Goal: Information Seeking & Learning: Learn about a topic

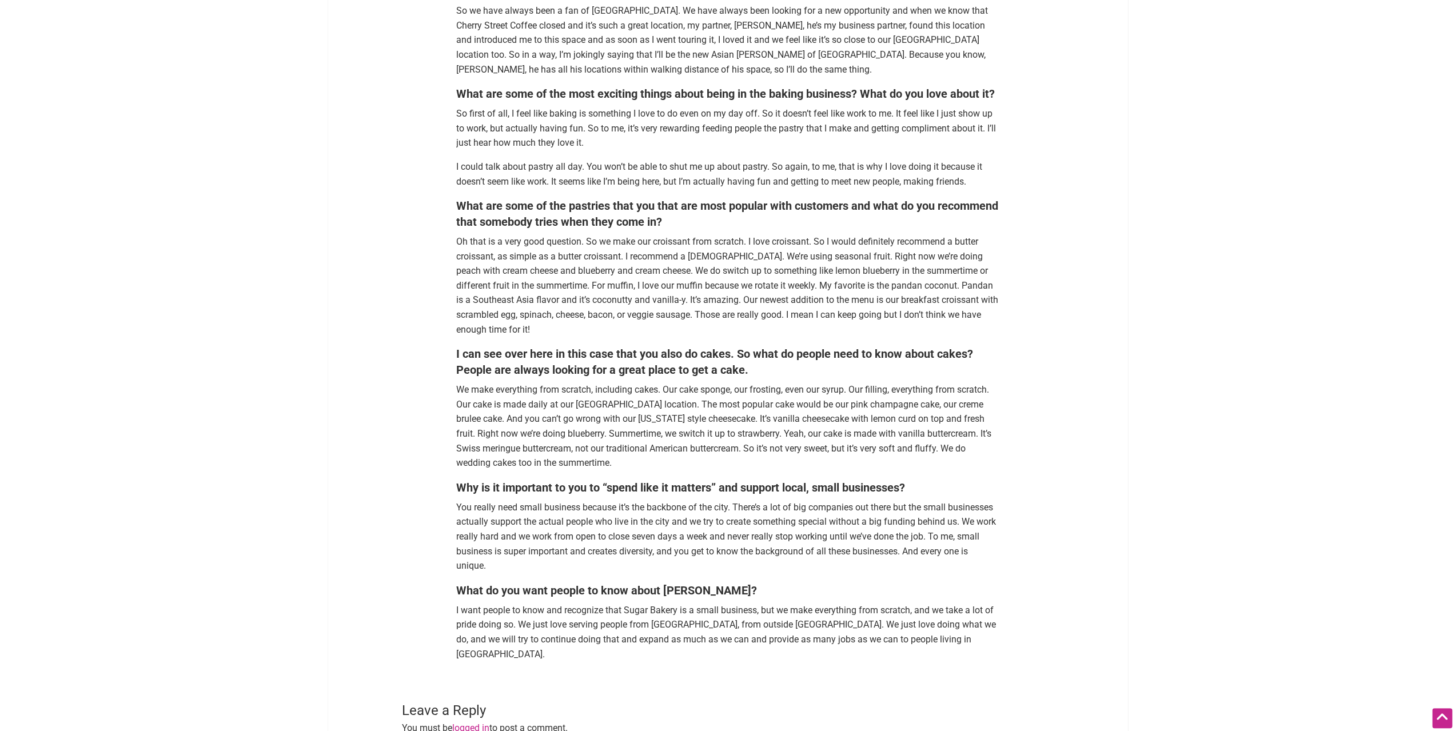
scroll to position [1144, 0]
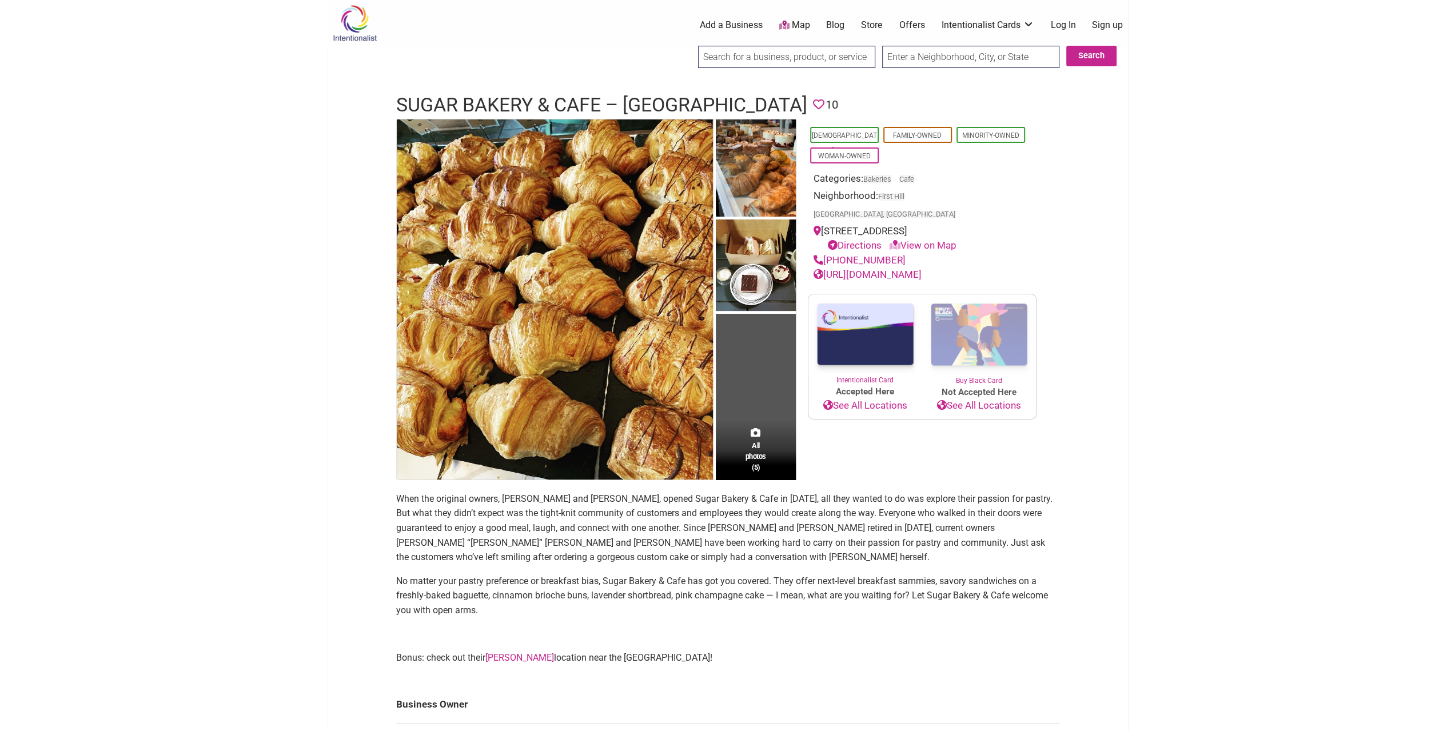
click at [759, 403] on td "All photos (5)" at bounding box center [756, 299] width 80 height 360
click at [757, 468] on span "All photos (5)" at bounding box center [756, 456] width 21 height 33
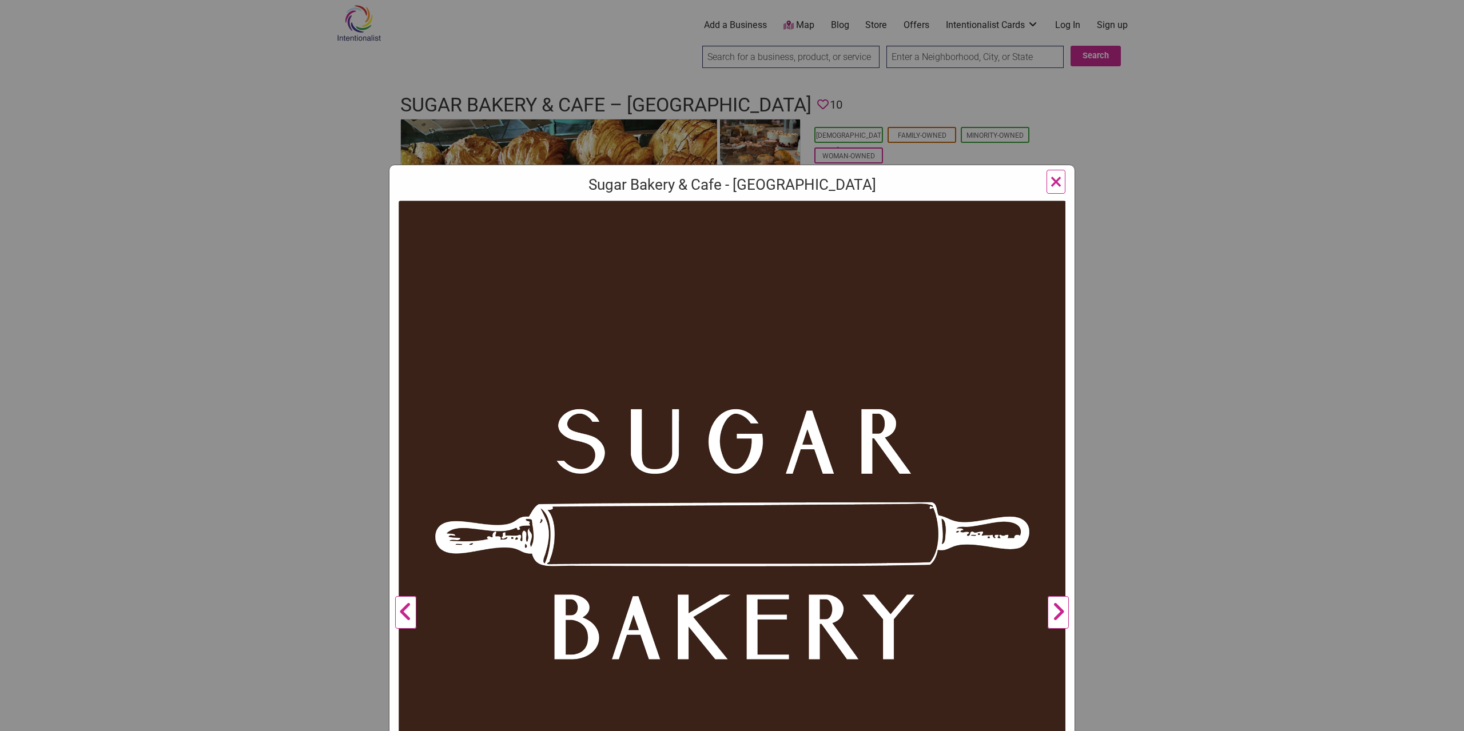
click at [1062, 621] on button "Next" at bounding box center [1057, 613] width 31 height 824
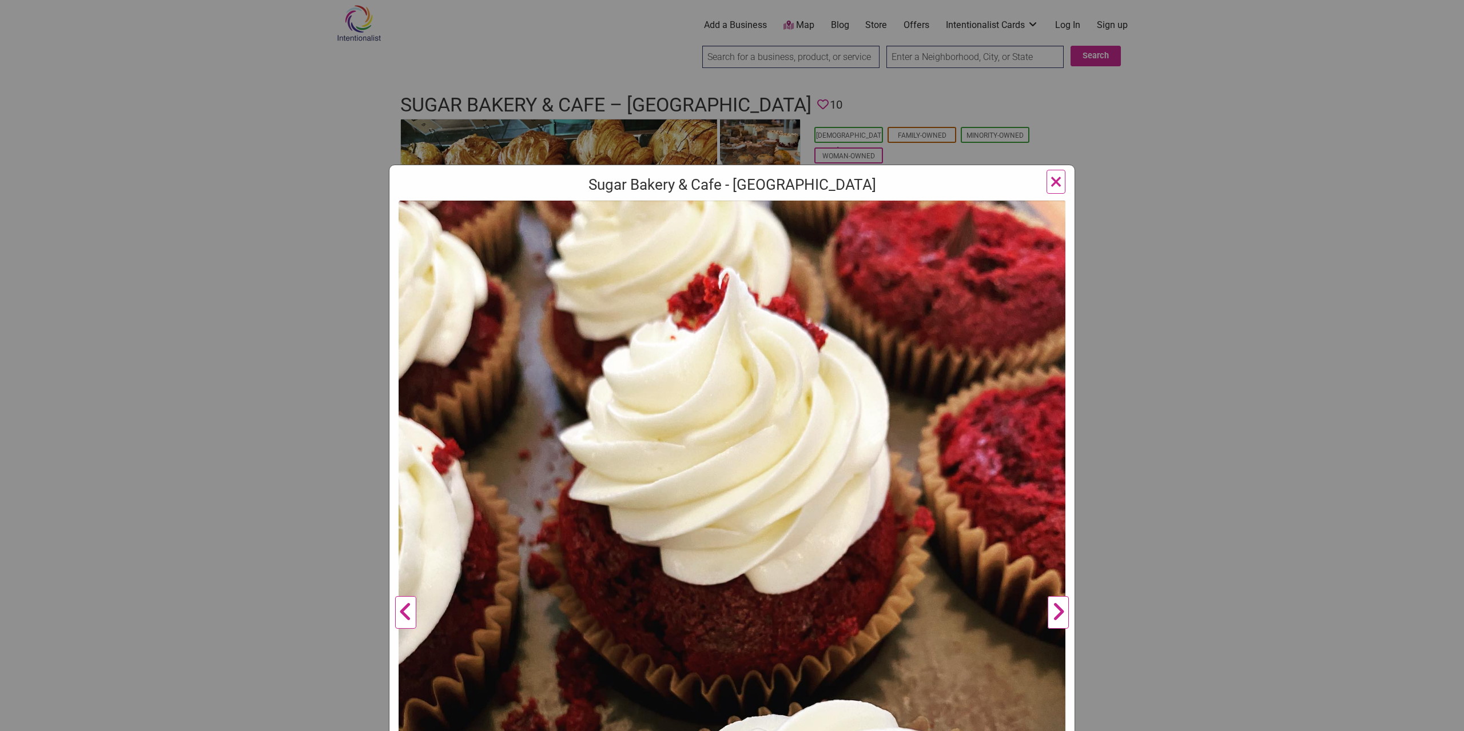
click at [1061, 621] on button "Next" at bounding box center [1057, 613] width 31 height 824
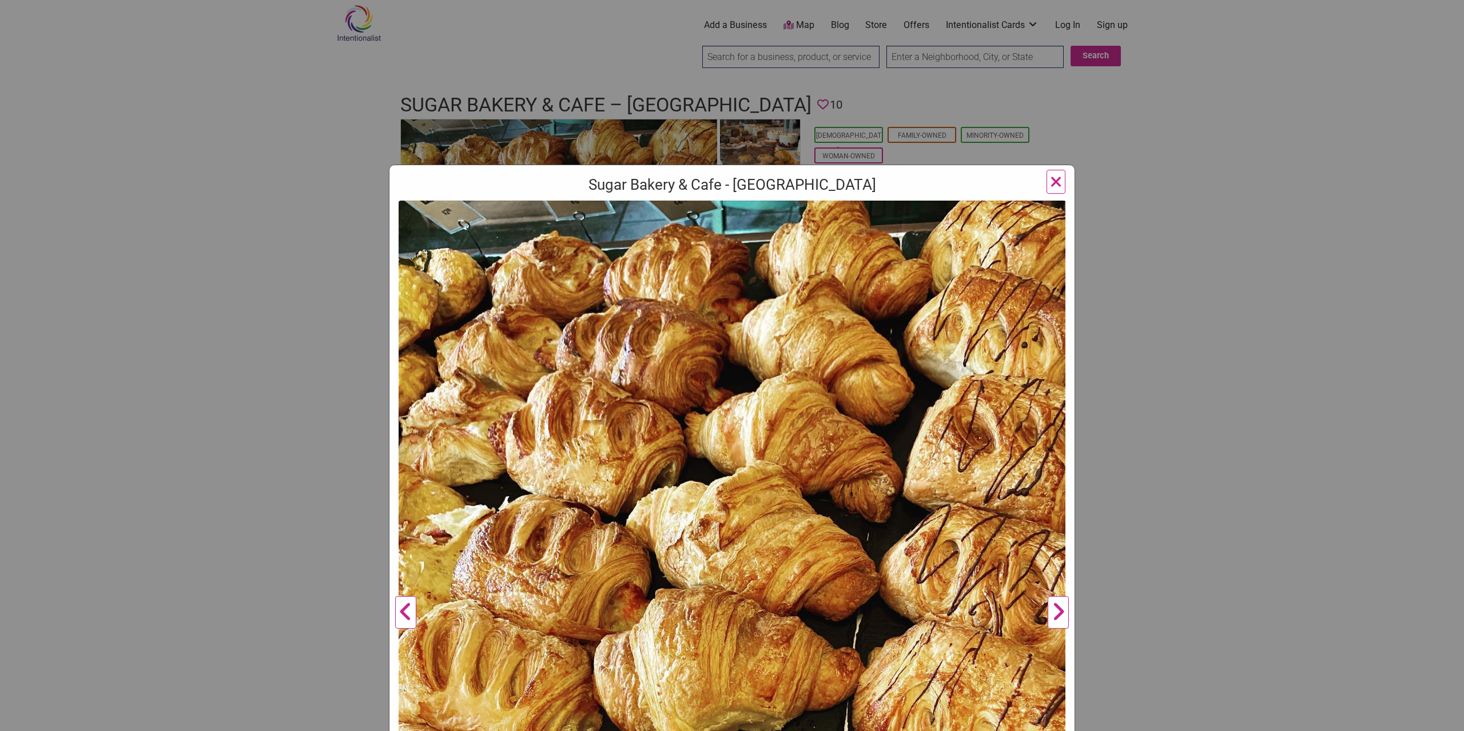
click at [1061, 621] on button "Next" at bounding box center [1057, 613] width 31 height 824
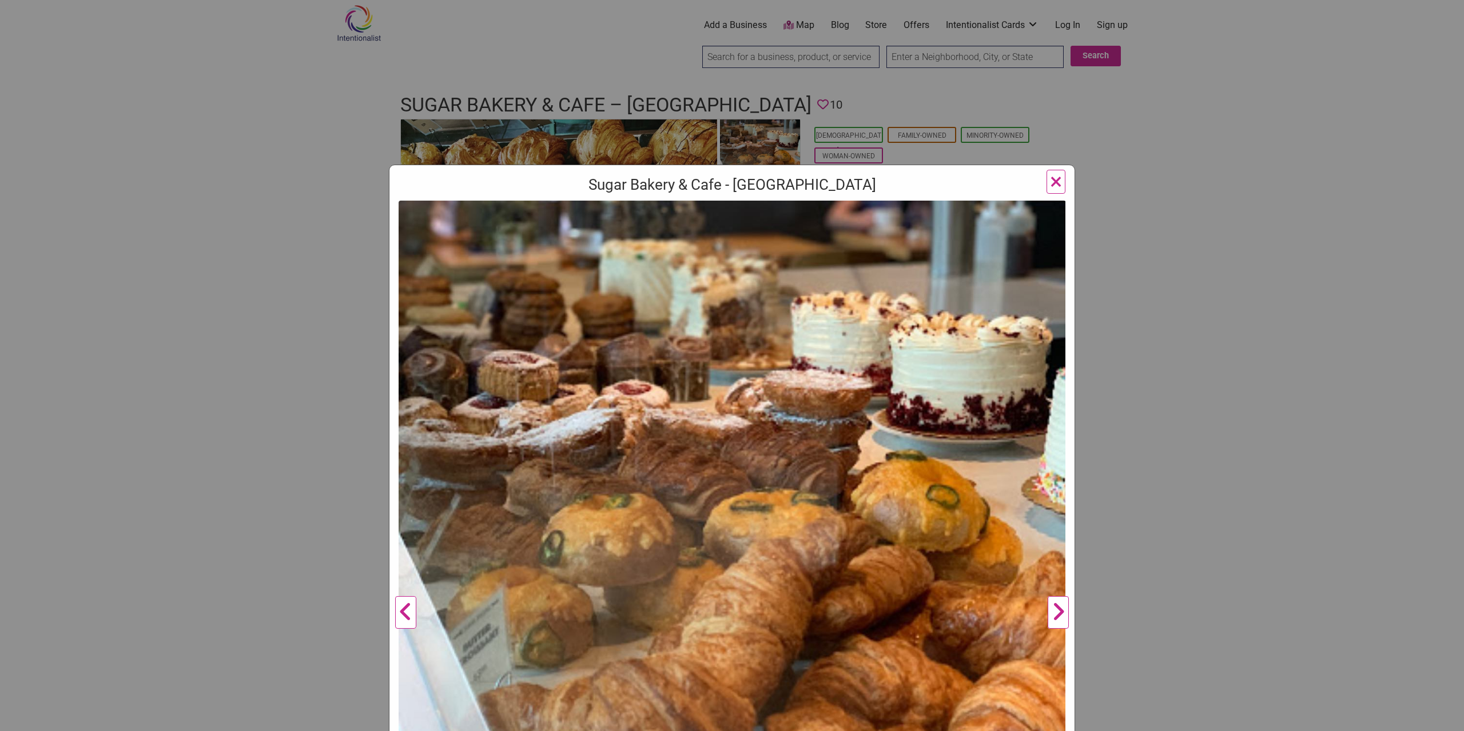
click at [1061, 621] on button "Next" at bounding box center [1057, 613] width 31 height 824
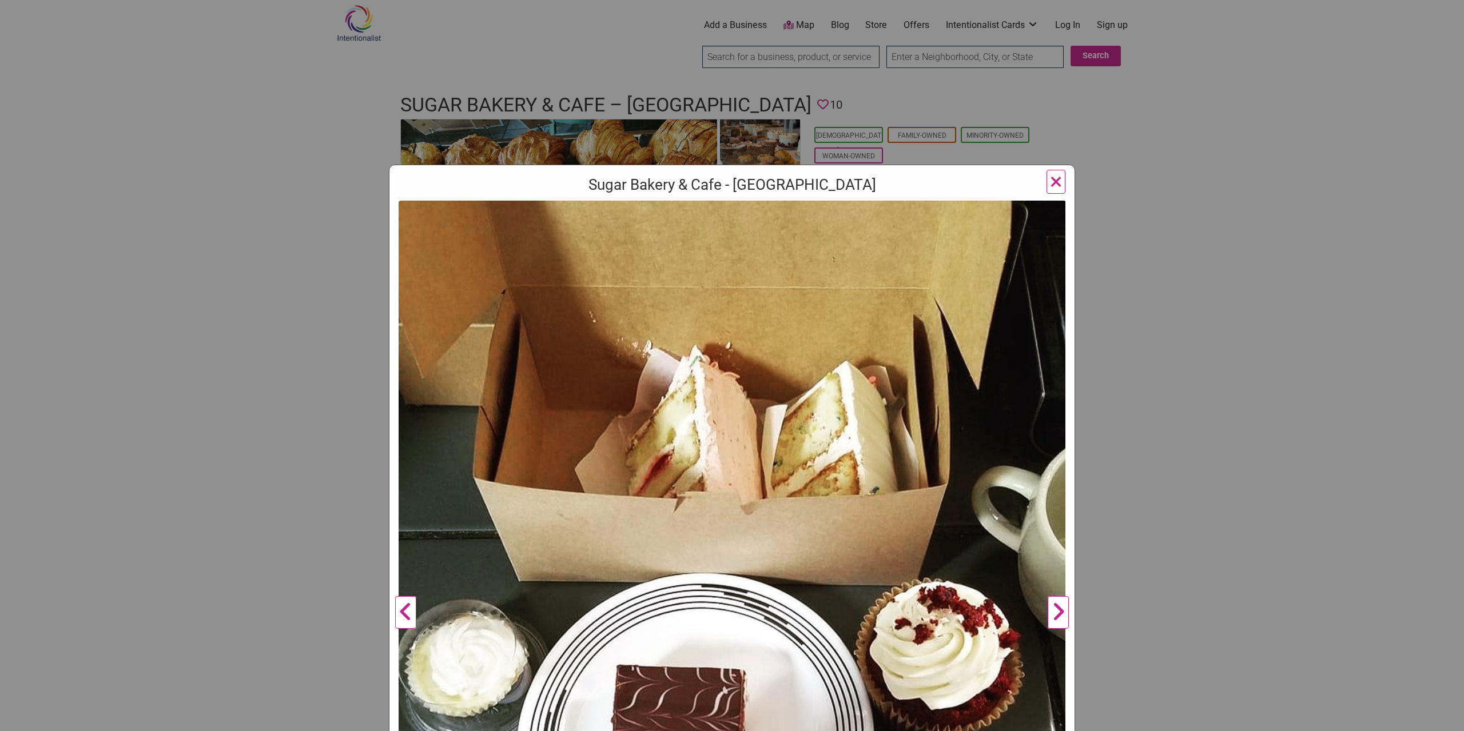
click at [1061, 621] on button "Next" at bounding box center [1057, 613] width 31 height 824
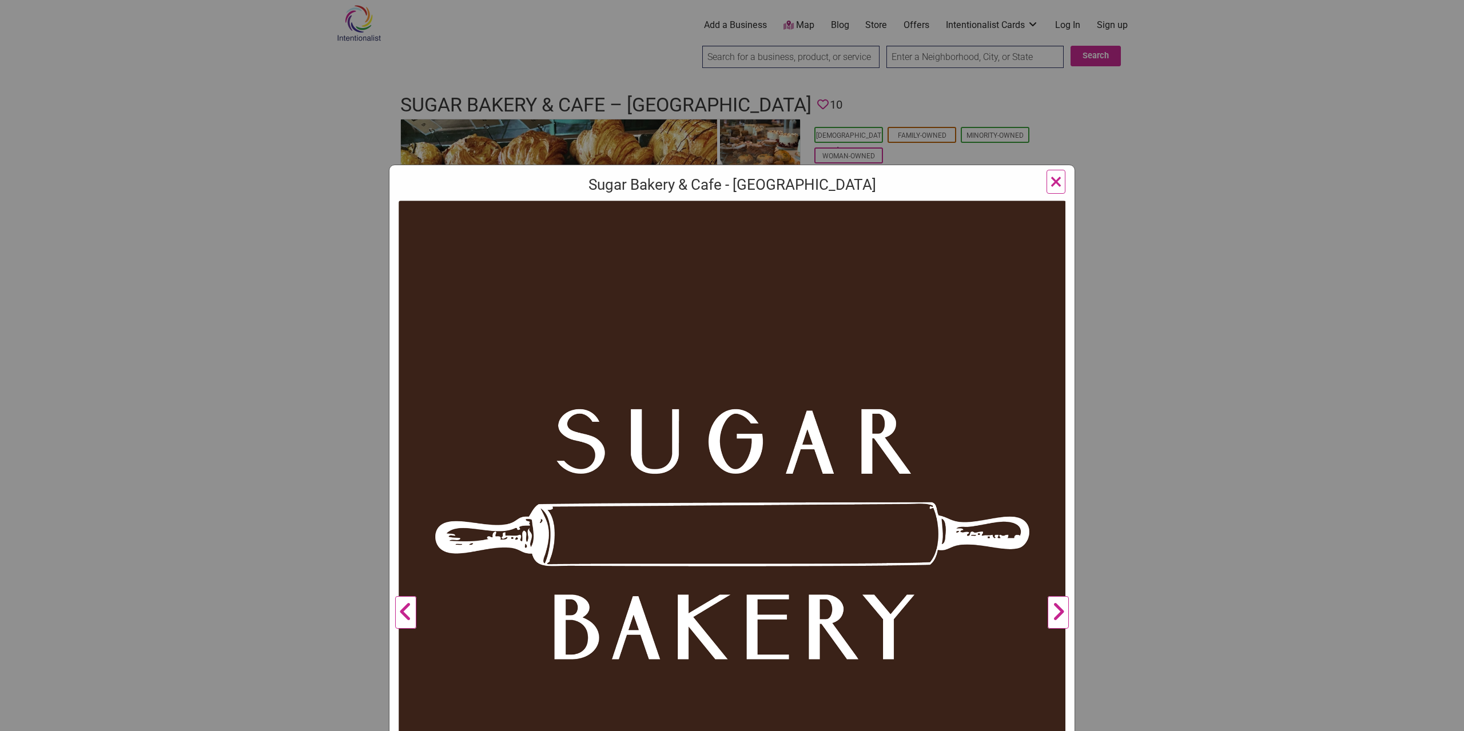
click at [1061, 621] on button "Next" at bounding box center [1057, 613] width 31 height 824
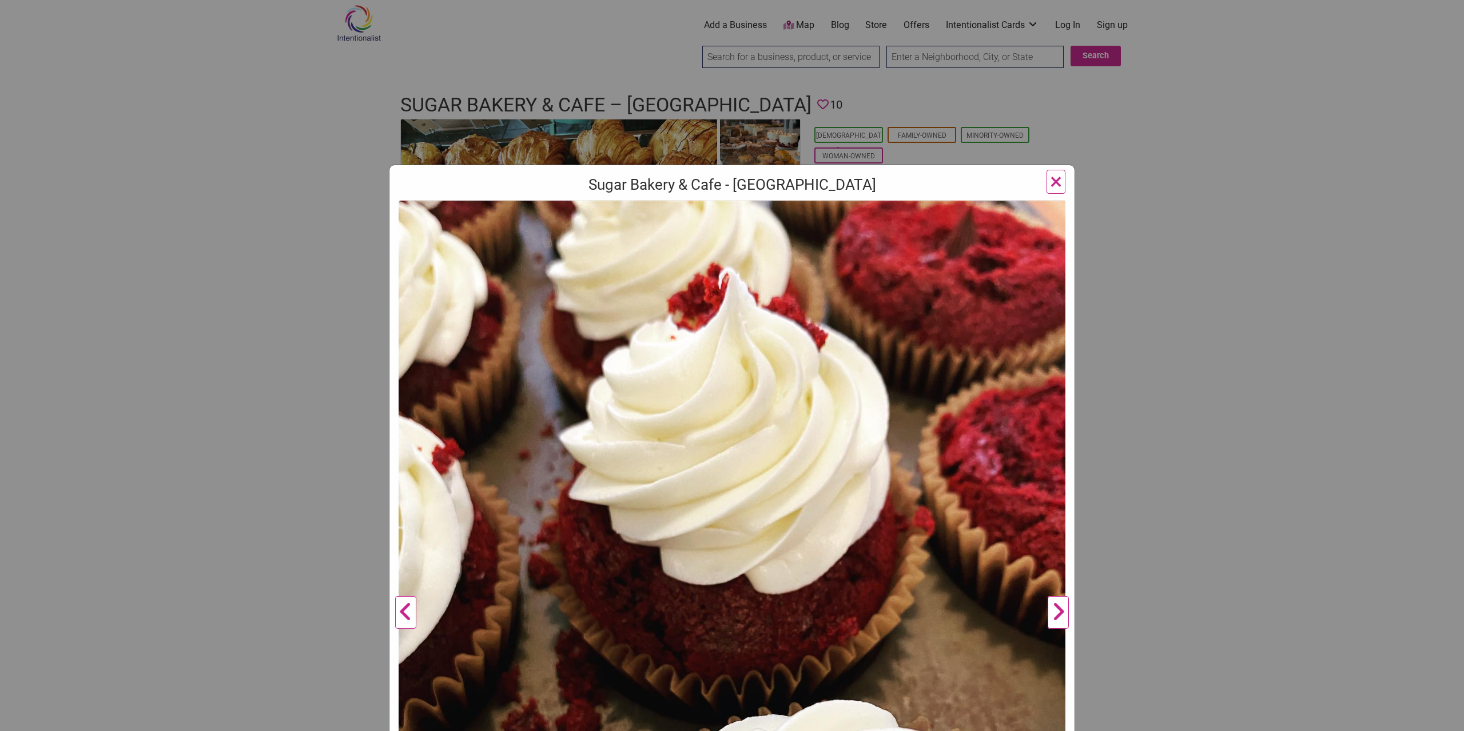
click at [1050, 171] on span "×" at bounding box center [1056, 181] width 12 height 27
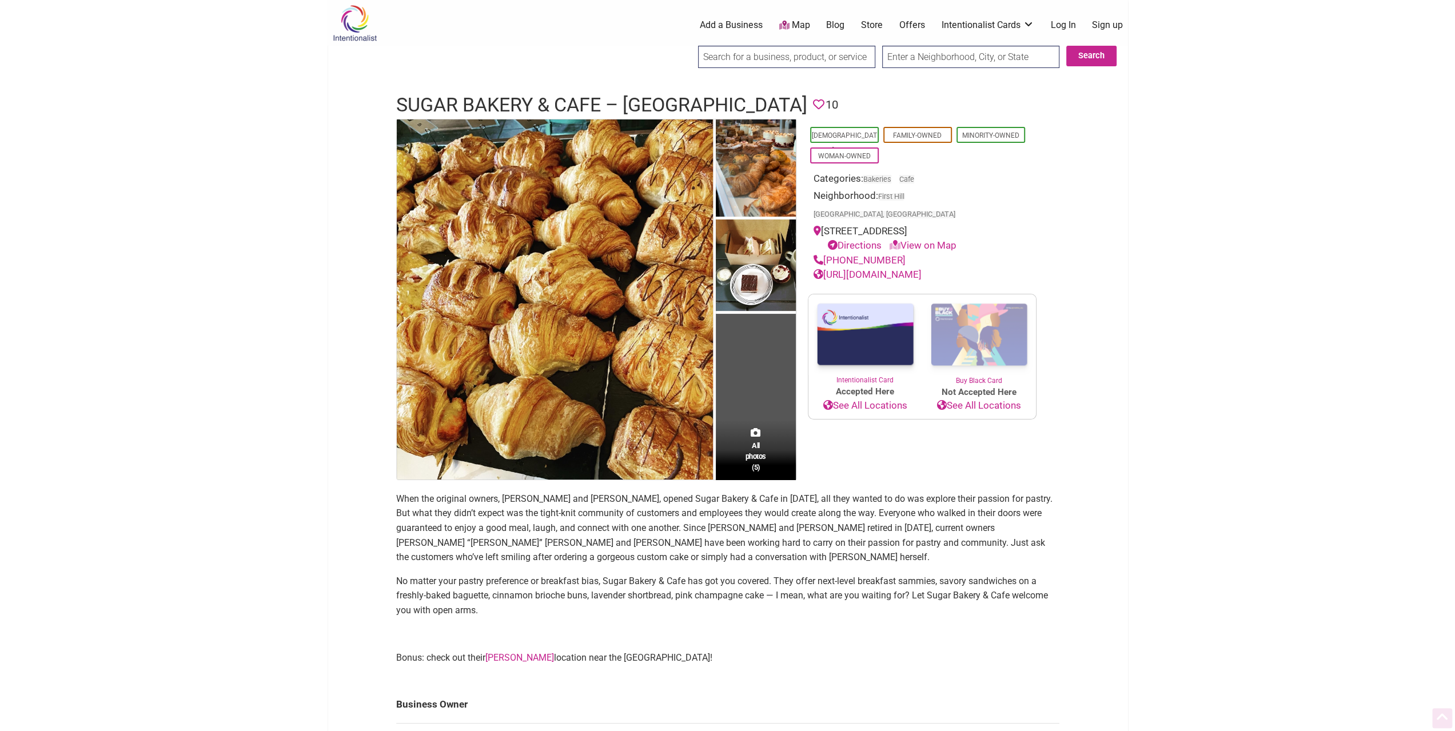
scroll to position [400, 0]
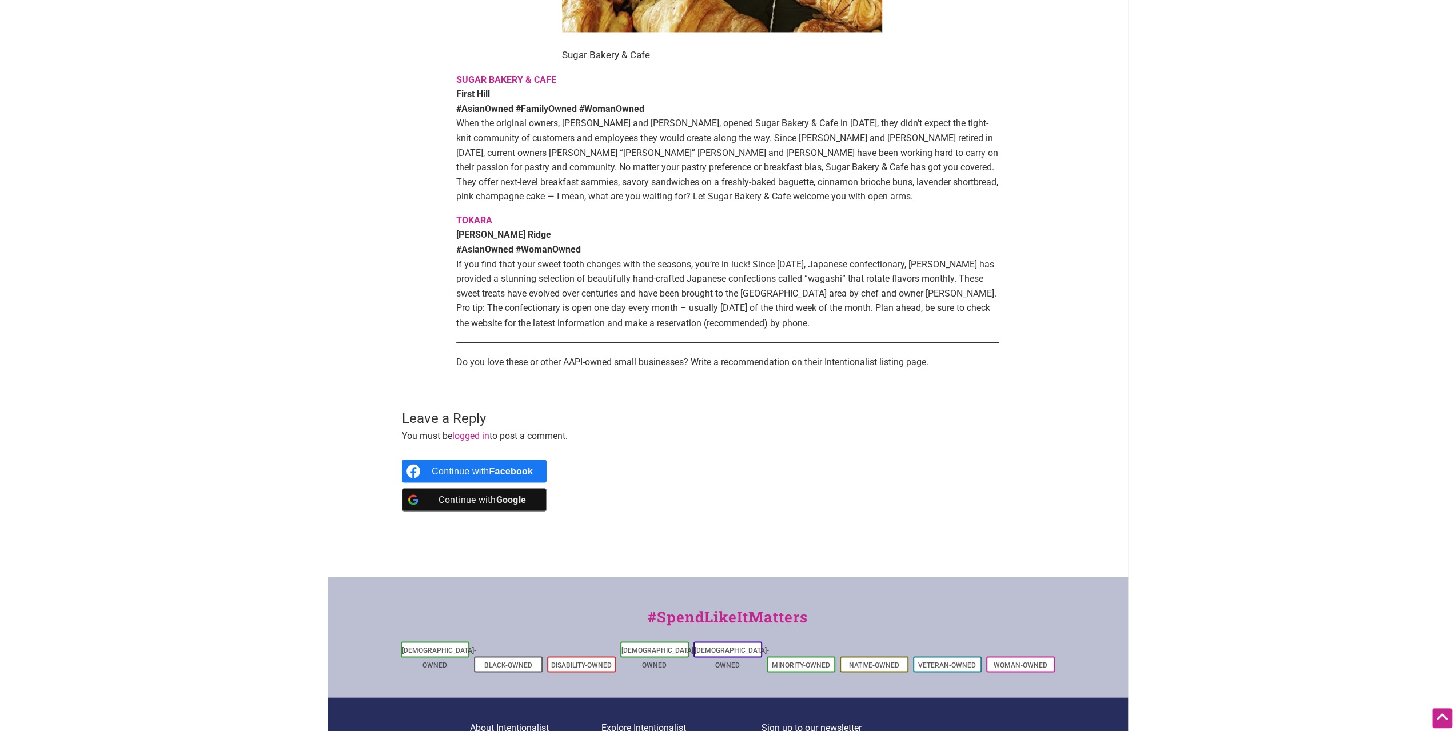
scroll to position [1867, 0]
